Goal: Find specific page/section: Find specific page/section

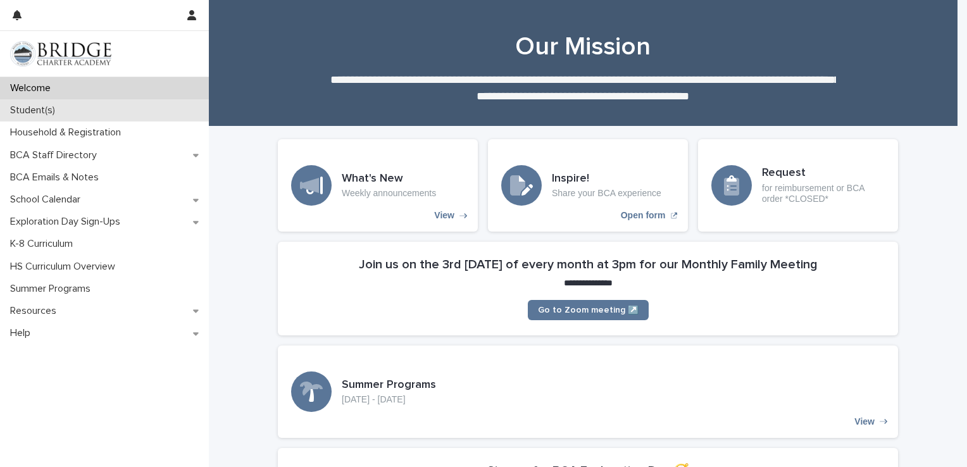
click at [53, 108] on p "Student(s)" at bounding box center [35, 110] width 60 height 12
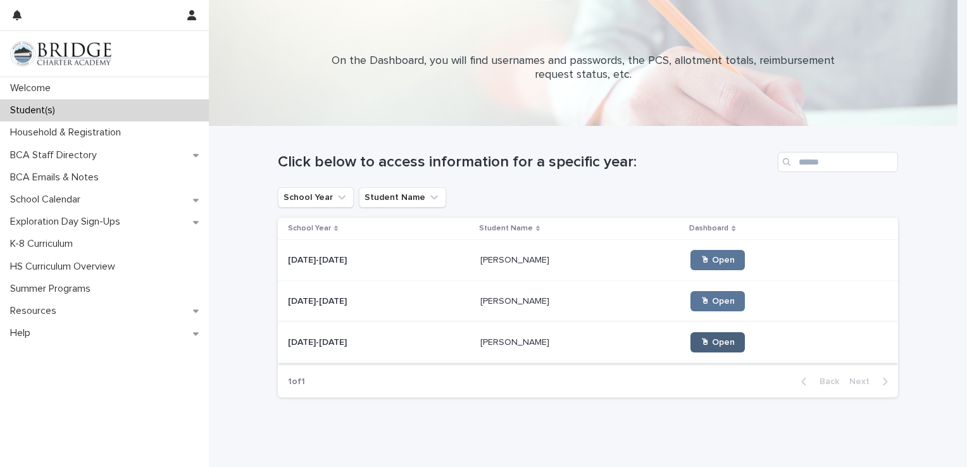
click at [700, 340] on span "🖱 Open" at bounding box center [717, 342] width 34 height 9
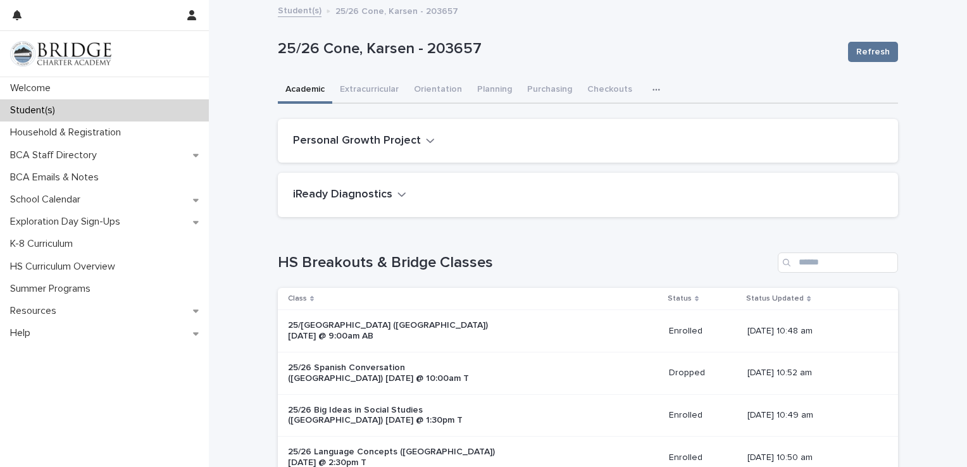
click at [299, 7] on link "Student(s)" at bounding box center [300, 10] width 44 height 15
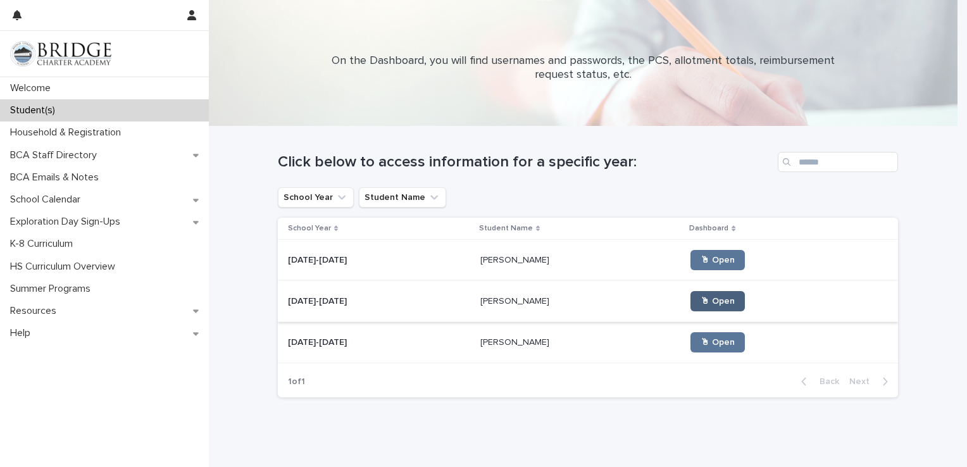
click at [700, 301] on span "🖱 Open" at bounding box center [717, 301] width 34 height 9
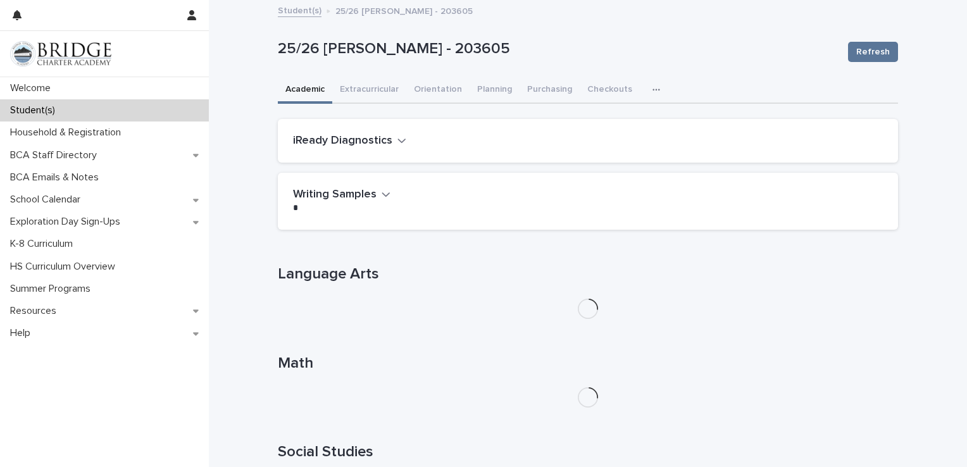
click at [652, 89] on div "button" at bounding box center [658, 89] width 13 height 9
click at [592, 140] on span "General" at bounding box center [596, 141] width 33 height 9
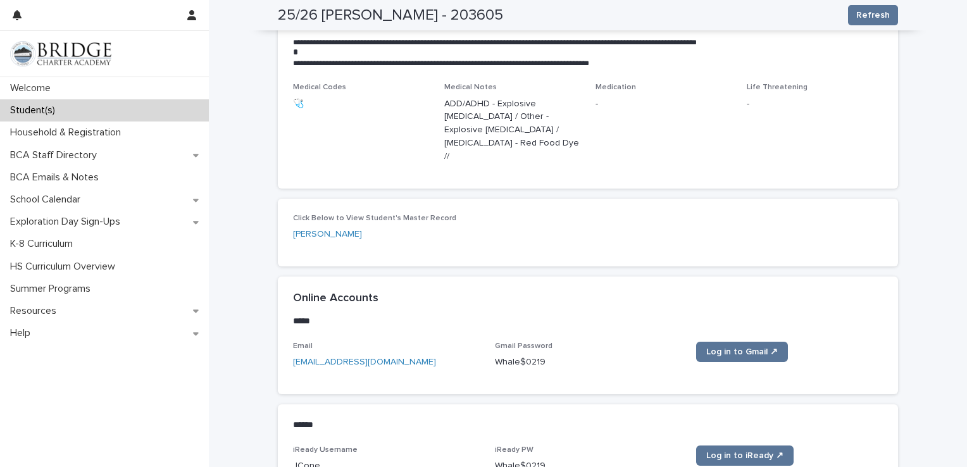
scroll to position [392, 0]
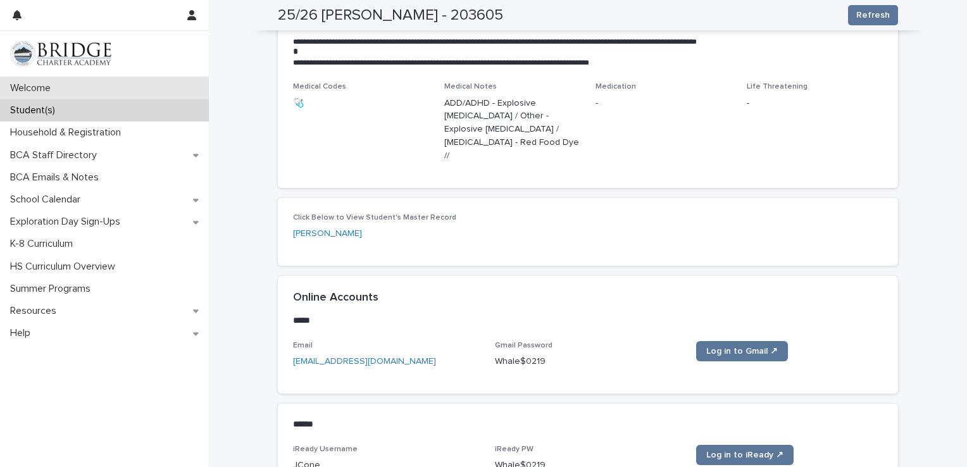
click at [82, 95] on div "Welcome" at bounding box center [104, 88] width 209 height 22
